Goal: Check status: Check status

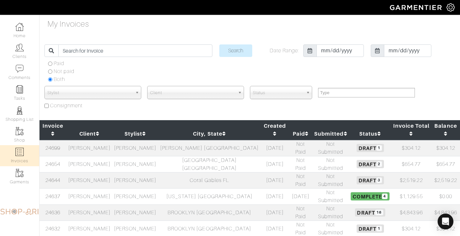
select select
type input "eton"
click at [219, 44] on input "Search" at bounding box center [235, 50] width 33 height 13
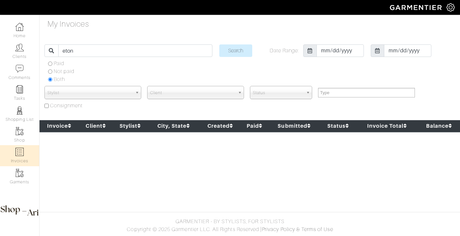
select select
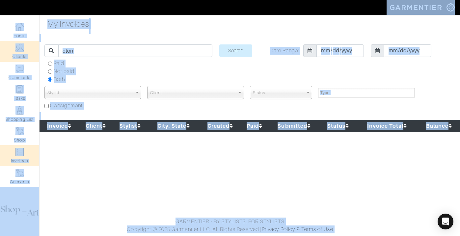
click at [28, 52] on link "Clients" at bounding box center [19, 51] width 39 height 21
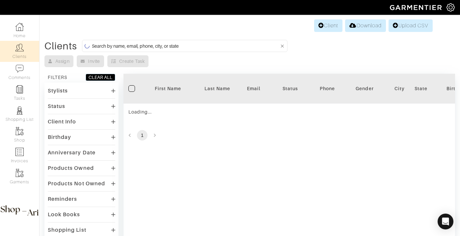
click at [136, 45] on input at bounding box center [185, 46] width 187 height 8
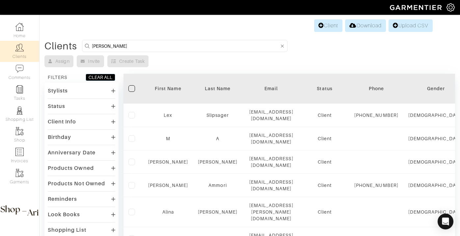
type input "[PERSON_NAME]"
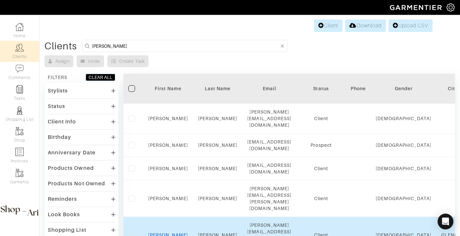
click at [166, 232] on link "[PERSON_NAME]" at bounding box center [168, 234] width 40 height 5
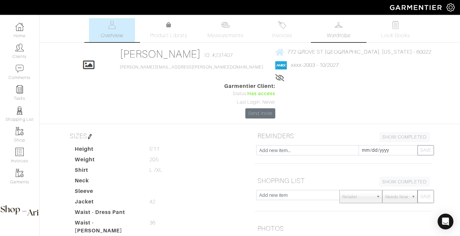
click at [343, 36] on span "Wardrobe" at bounding box center [339, 36] width 24 height 8
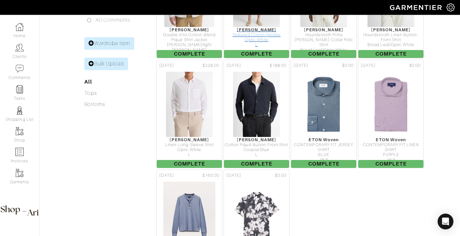
scroll to position [158, 0]
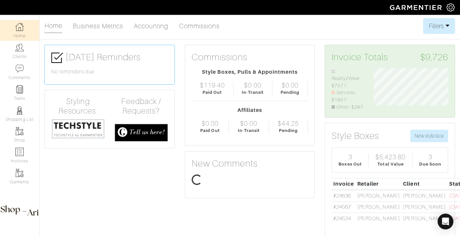
scroll to position [42, 84]
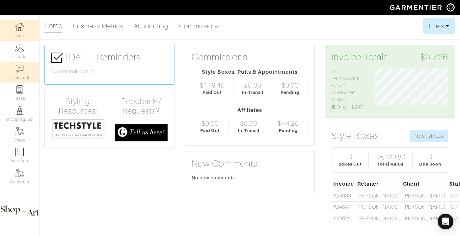
click at [21, 62] on link "Comments" at bounding box center [19, 72] width 39 height 21
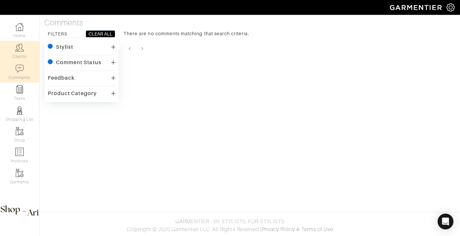
click at [19, 55] on link "Clients" at bounding box center [19, 51] width 39 height 21
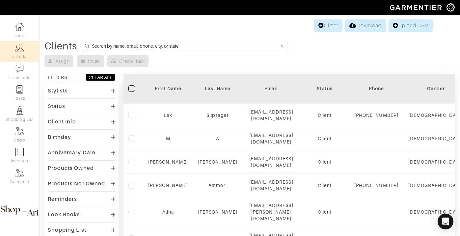
click at [135, 47] on input at bounding box center [185, 46] width 187 height 8
type input "nilam"
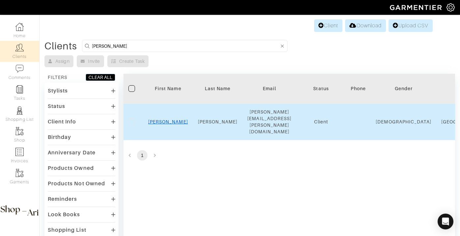
click at [171, 119] on link "Nilam" at bounding box center [168, 121] width 40 height 5
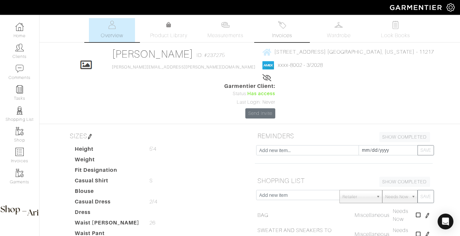
click at [287, 36] on span "Invoices" at bounding box center [282, 36] width 20 height 8
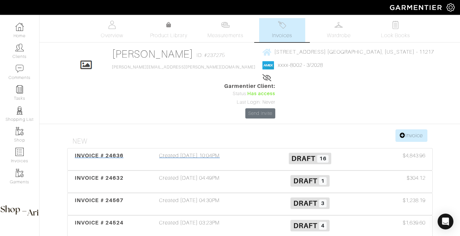
scroll to position [5, 0]
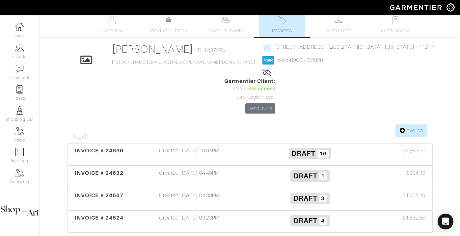
click at [204, 147] on div "Created 09/21/25 10:04PM" at bounding box center [189, 154] width 120 height 15
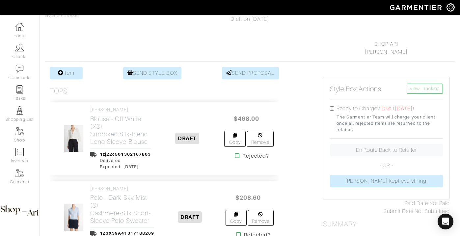
scroll to position [91, 0]
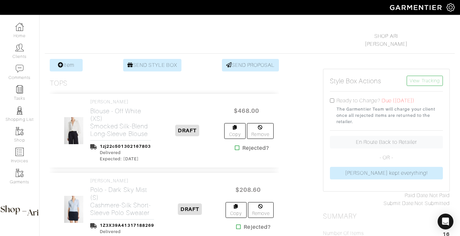
click at [235, 150] on icon at bounding box center [237, 147] width 5 height 5
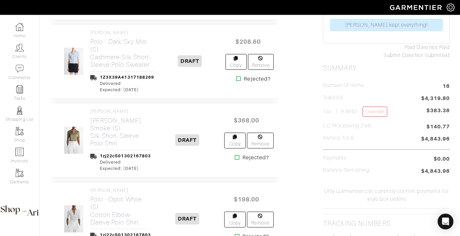
scroll to position [242, 0]
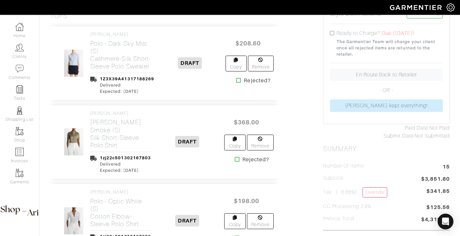
scroll to position [166, 0]
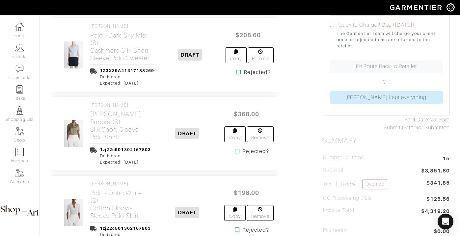
click at [235, 152] on icon at bounding box center [237, 150] width 5 height 5
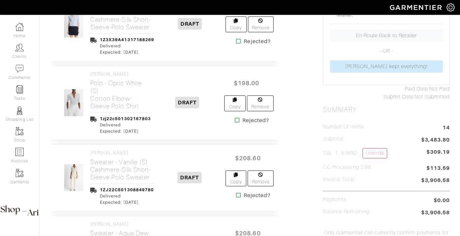
scroll to position [203, 0]
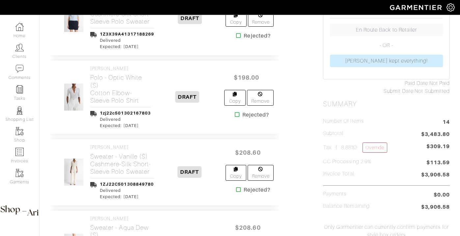
click at [233, 113] on div "Rejected?" at bounding box center [249, 115] width 40 height 8
click at [236, 112] on icon at bounding box center [237, 114] width 5 height 5
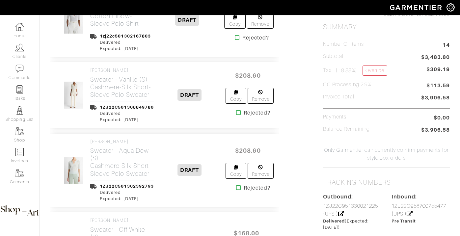
scroll to position [283, 0]
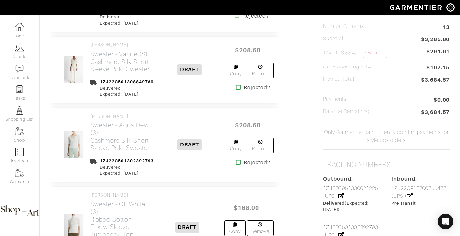
scroll to position [301, 0]
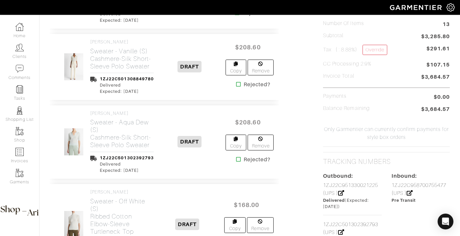
click at [237, 159] on icon at bounding box center [238, 159] width 5 height 5
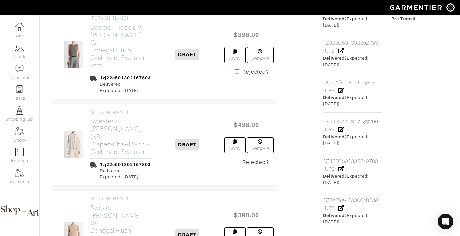
scroll to position [486, 0]
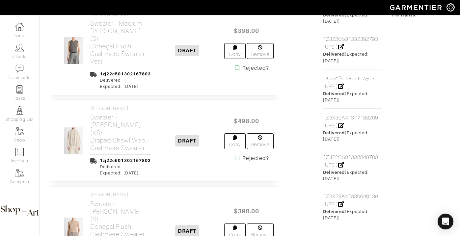
click at [237, 155] on icon at bounding box center [237, 157] width 5 height 5
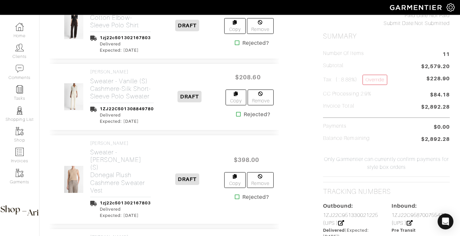
scroll to position [274, 0]
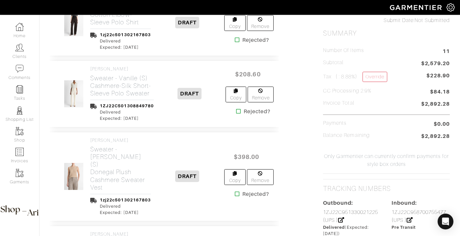
click at [235, 191] on icon at bounding box center [237, 193] width 5 height 5
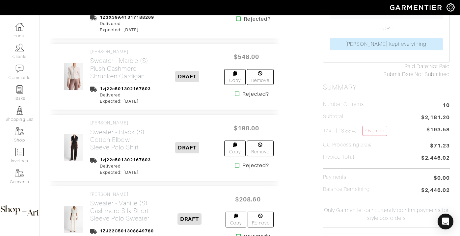
scroll to position [227, 0]
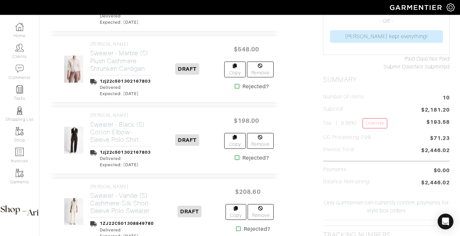
click at [235, 157] on icon at bounding box center [237, 157] width 5 height 5
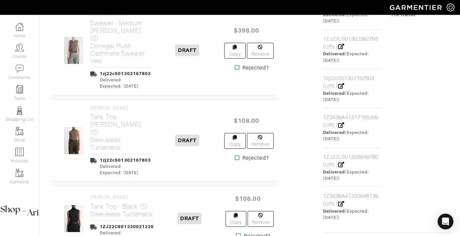
scroll to position [496, 0]
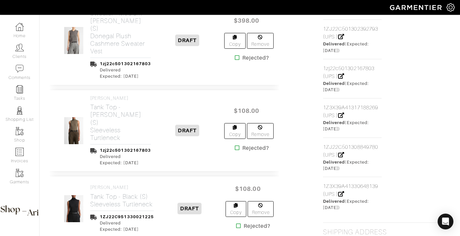
click at [237, 146] on icon at bounding box center [237, 147] width 5 height 5
click at [236, 145] on icon at bounding box center [237, 147] width 5 height 5
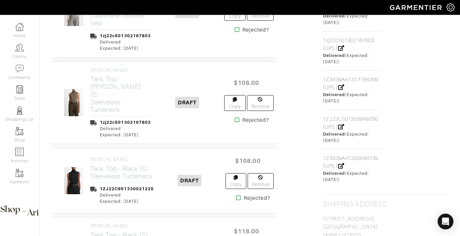
scroll to position [511, 0]
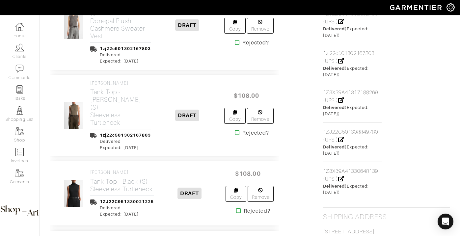
click at [237, 130] on icon at bounding box center [237, 132] width 5 height 5
